Goal: Task Accomplishment & Management: Use online tool/utility

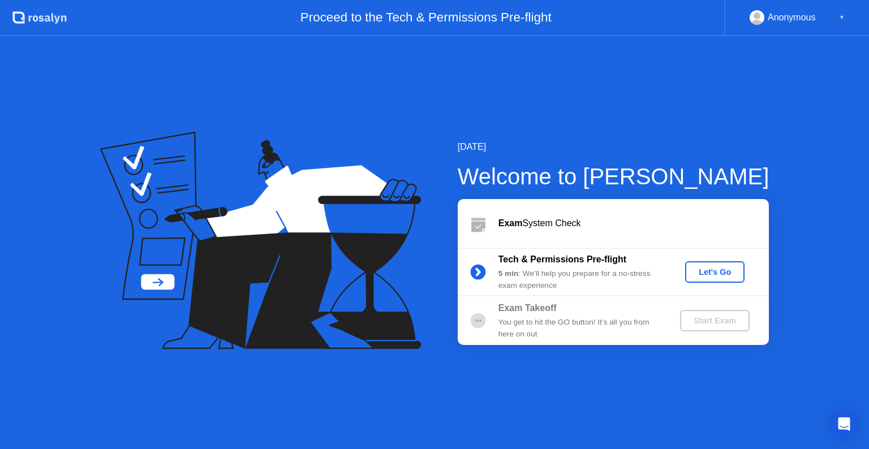
click at [722, 268] on div "Let's Go" at bounding box center [715, 272] width 50 height 9
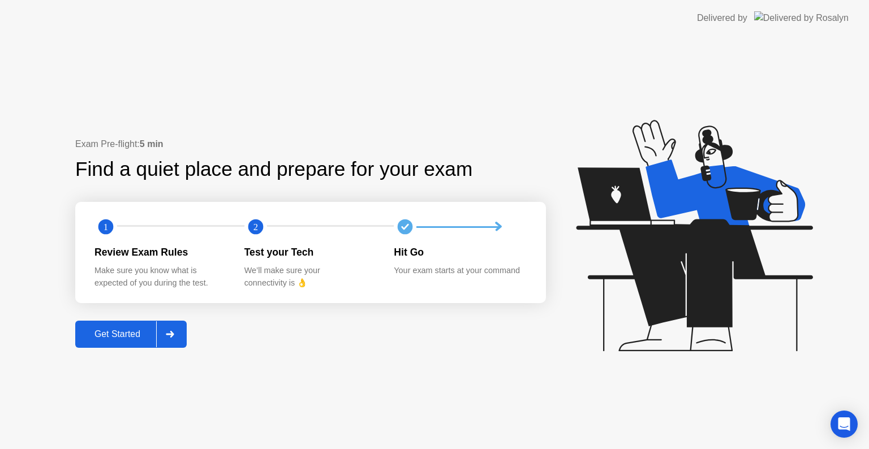
click at [102, 322] on button "Get Started" at bounding box center [130, 334] width 111 height 27
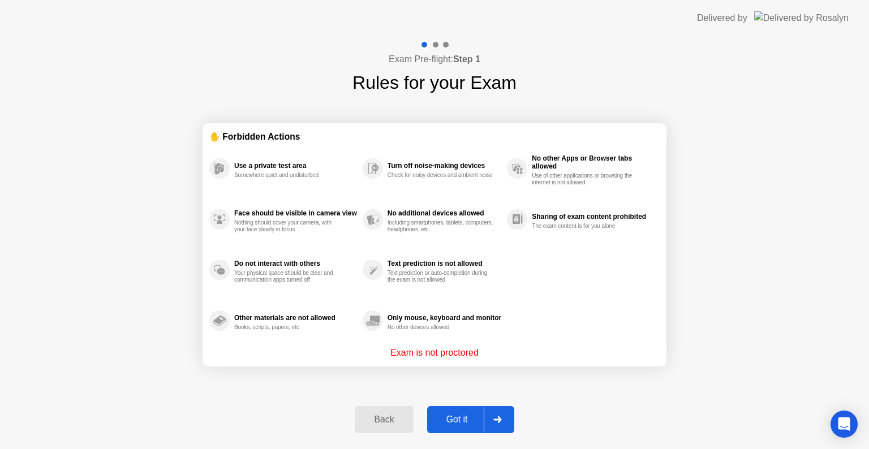
click at [462, 423] on div "Got it" at bounding box center [456, 420] width 53 height 10
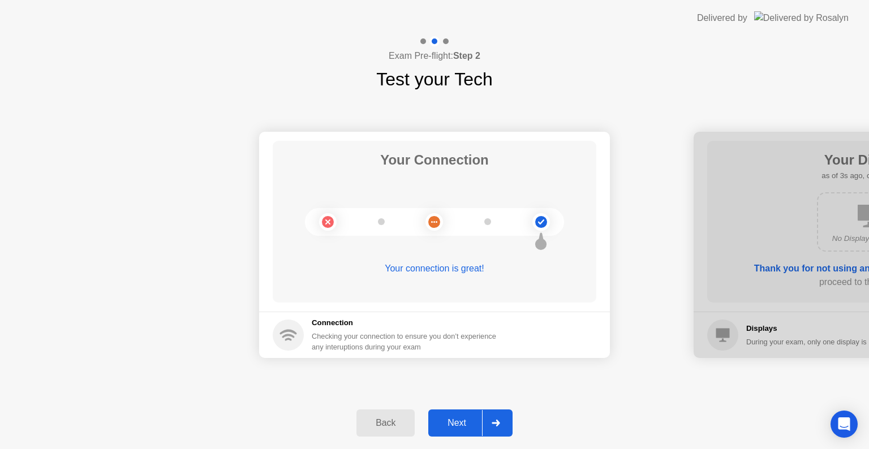
click at [462, 423] on div "Next" at bounding box center [457, 423] width 50 height 10
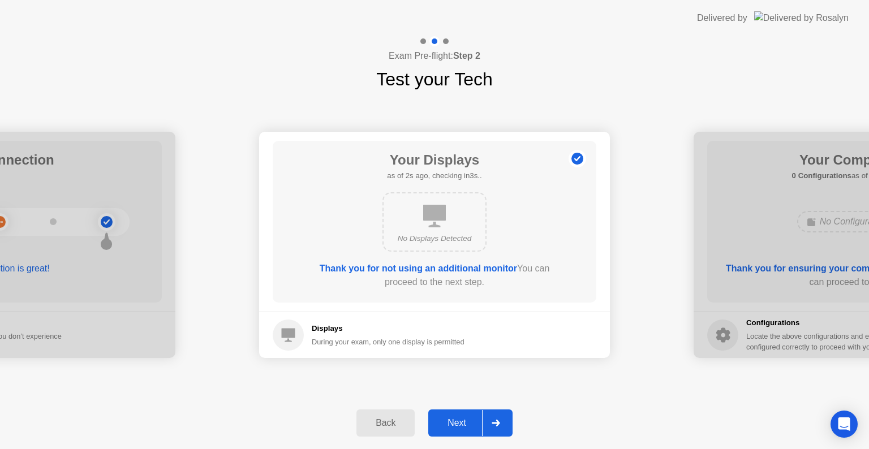
click at [462, 423] on div "Next" at bounding box center [457, 423] width 50 height 10
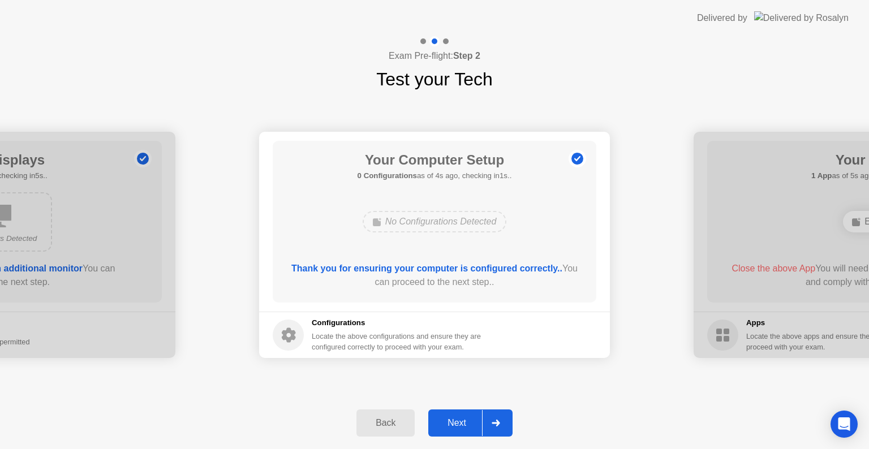
click at [462, 423] on div "Next" at bounding box center [457, 423] width 50 height 10
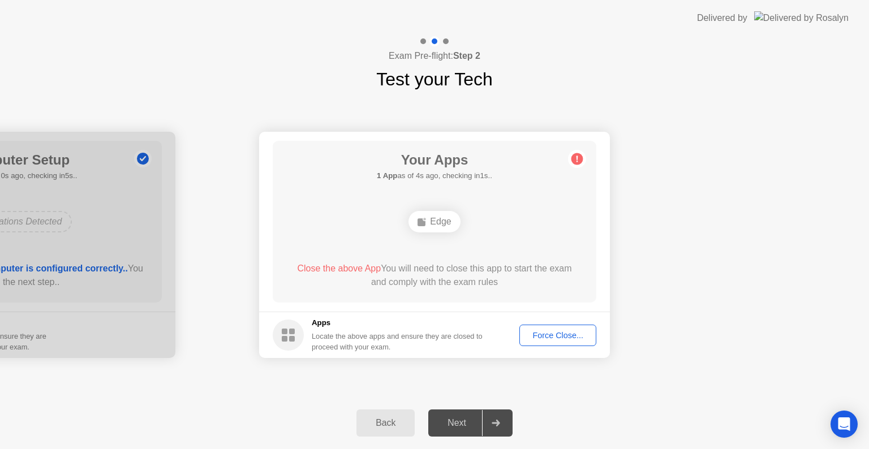
click at [548, 333] on div "Force Close..." at bounding box center [557, 335] width 69 height 9
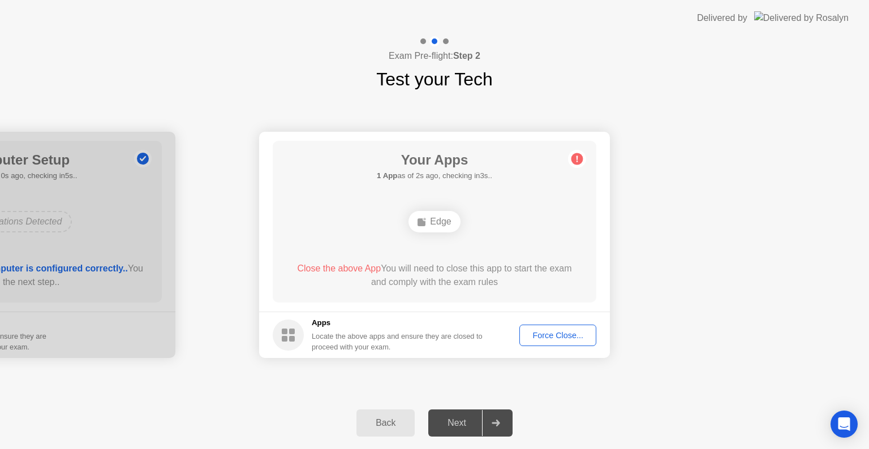
click at [563, 334] on div "Force Close..." at bounding box center [557, 335] width 69 height 9
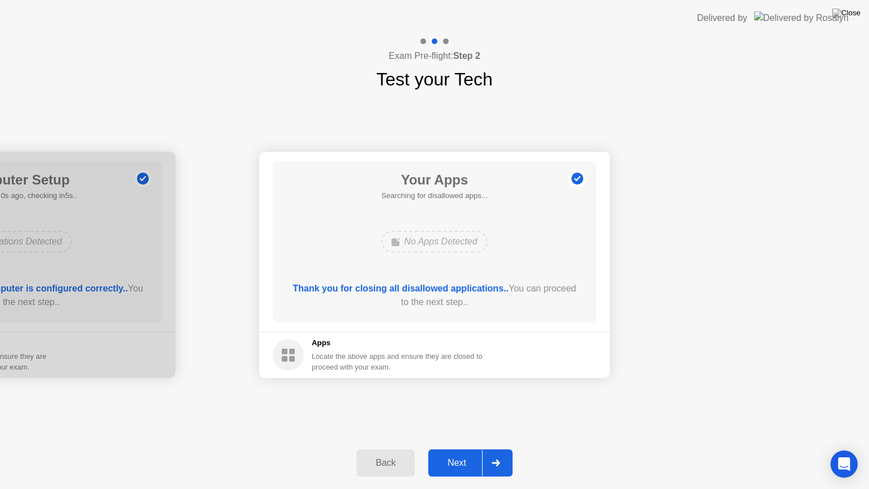
click at [455, 449] on div "Next" at bounding box center [457, 463] width 50 height 10
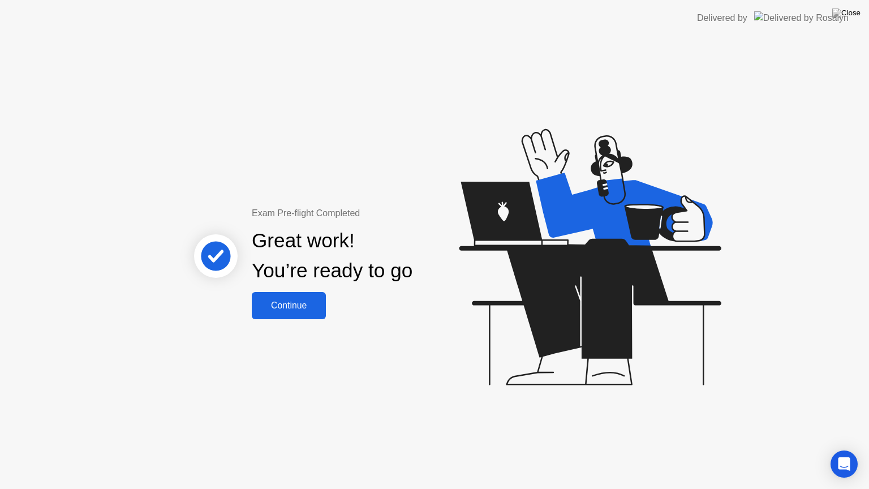
click at [286, 311] on div "Continue" at bounding box center [288, 305] width 67 height 10
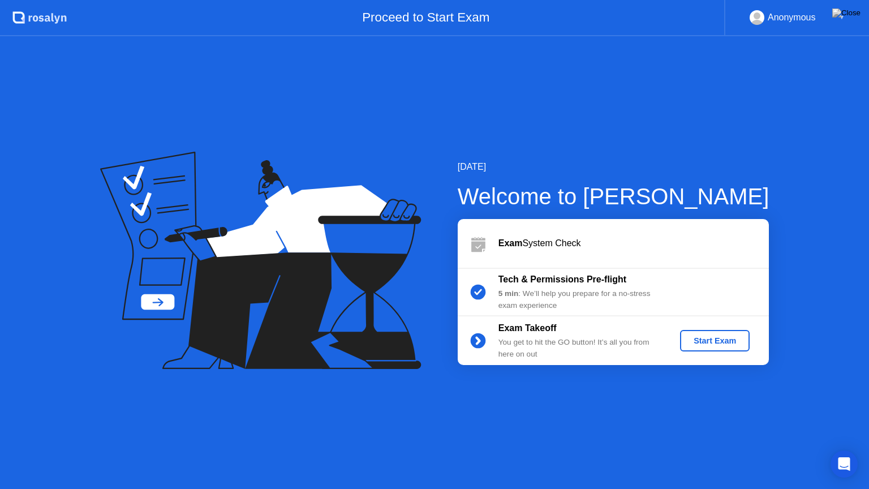
click at [727, 340] on div "Start Exam" at bounding box center [714, 340] width 61 height 9
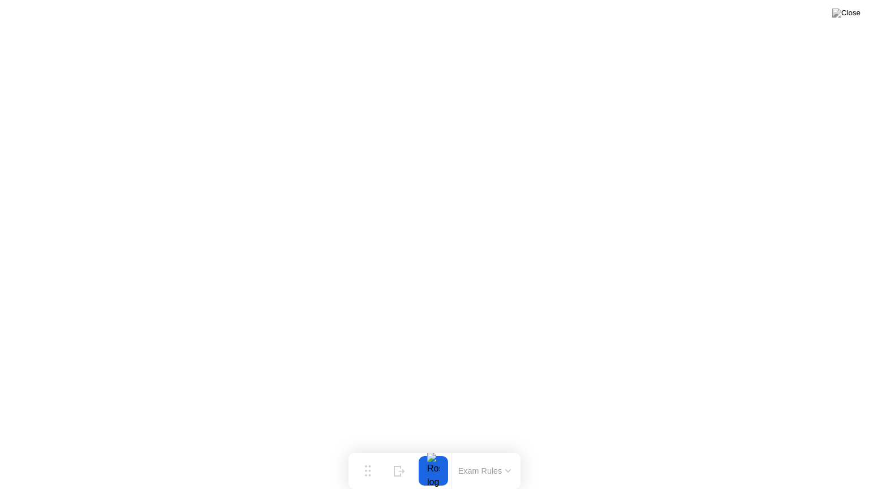
click at [492, 449] on button "Exam Rules" at bounding box center [485, 471] width 60 height 10
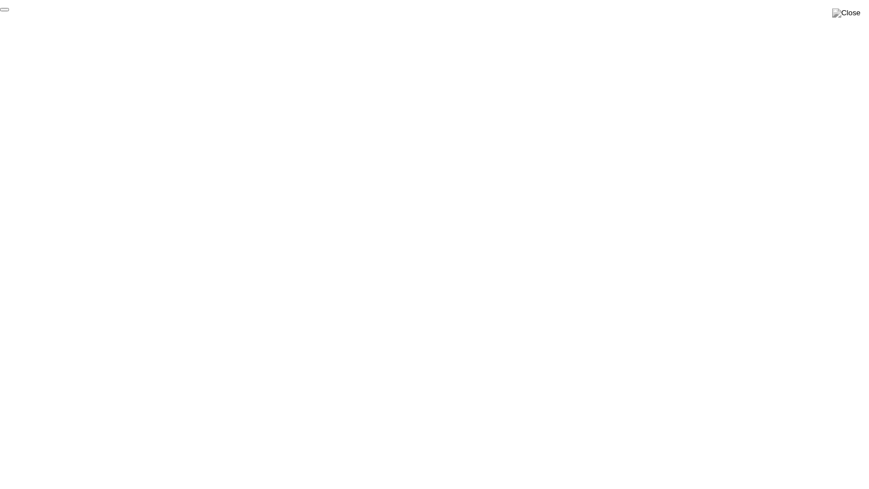
click div "End Proctoring Session"
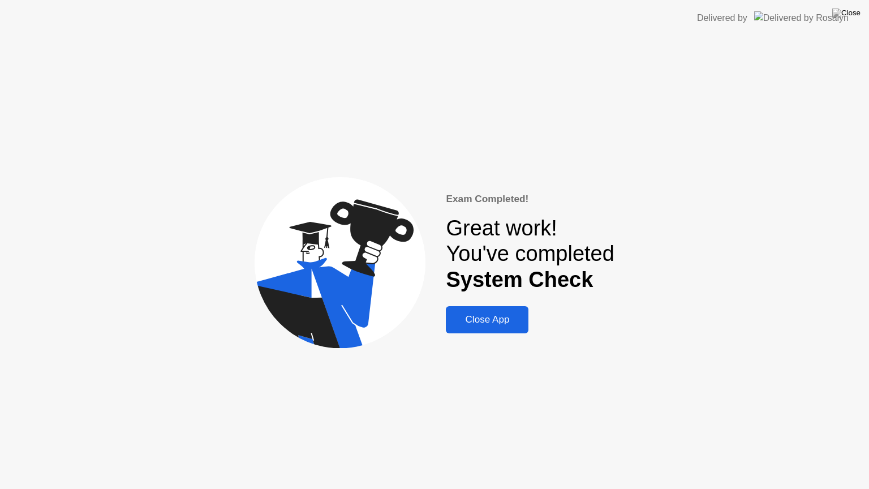
click at [505, 319] on div "Close App" at bounding box center [487, 319] width 76 height 11
